Goal: Navigation & Orientation: Find specific page/section

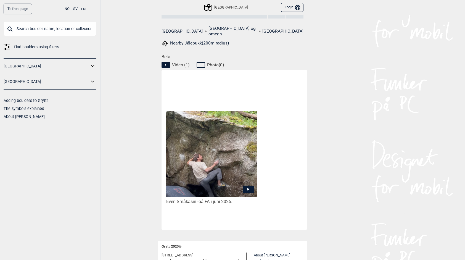
scroll to position [221, 0]
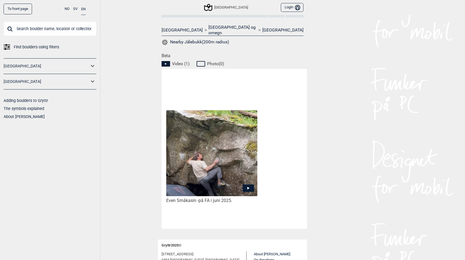
click at [214, 154] on img at bounding box center [211, 153] width 91 height 86
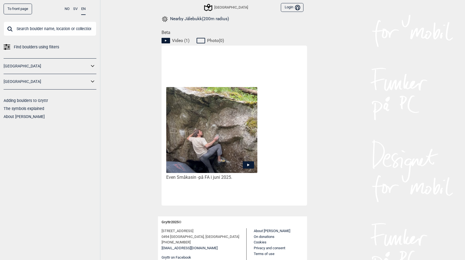
scroll to position [249, 0]
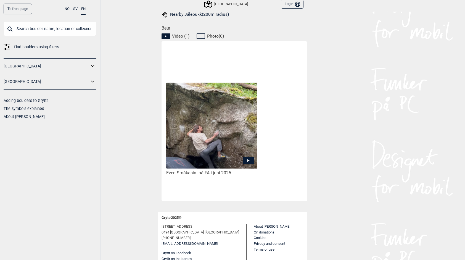
click at [248, 157] on icon at bounding box center [248, 160] width 11 height 7
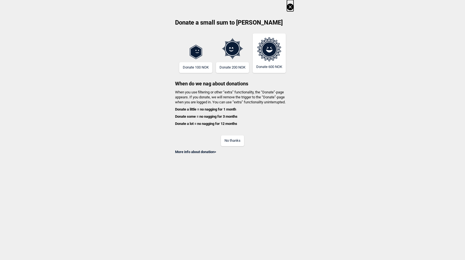
click at [237, 142] on button "No thanks" at bounding box center [232, 140] width 23 height 11
